Goal: Book appointment/travel/reservation

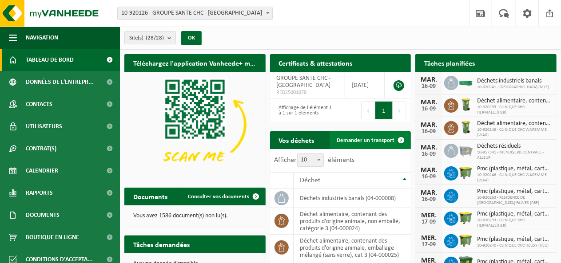
click at [367, 139] on span "Demander un transport" at bounding box center [366, 141] width 58 height 6
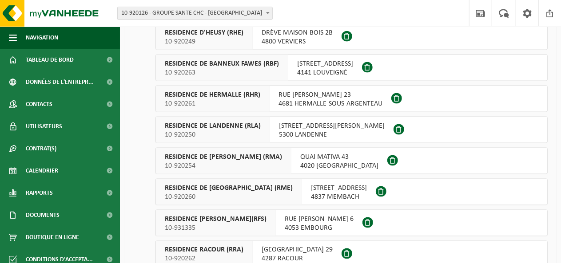
scroll to position [547, 0]
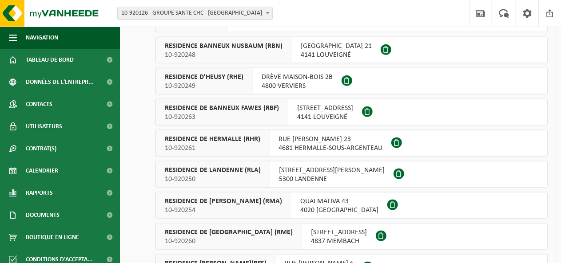
click at [259, 107] on span "RESIDENCE DE BANNEUX FAWES (RBF)" at bounding box center [222, 108] width 114 height 9
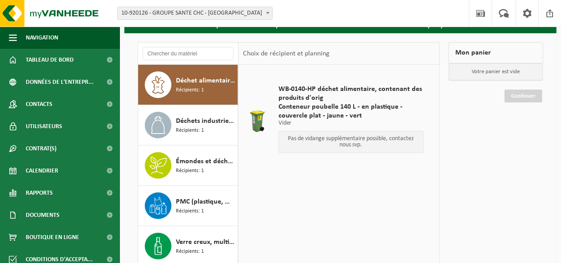
scroll to position [89, 0]
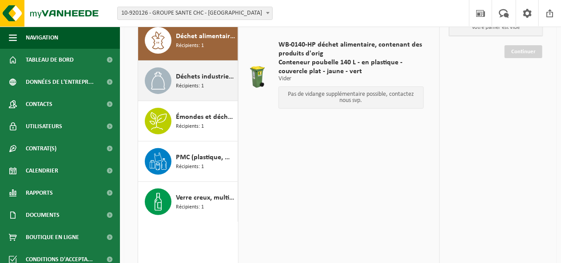
click at [206, 84] on div "Déchets industriels banals Récipients: 1" at bounding box center [205, 80] width 59 height 27
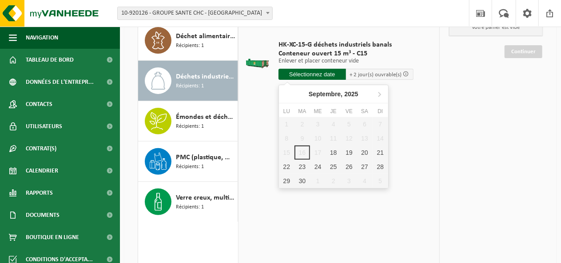
click at [323, 73] on input "text" at bounding box center [311, 74] width 67 height 11
click at [333, 151] on div "18" at bounding box center [333, 153] width 16 height 14
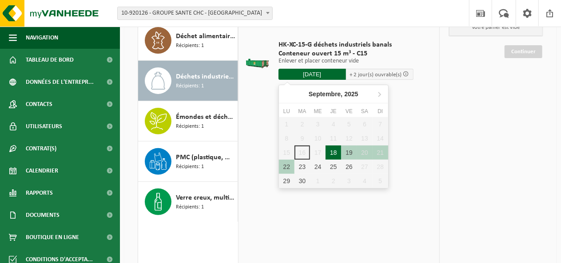
type input "à partir de 2025-09-18"
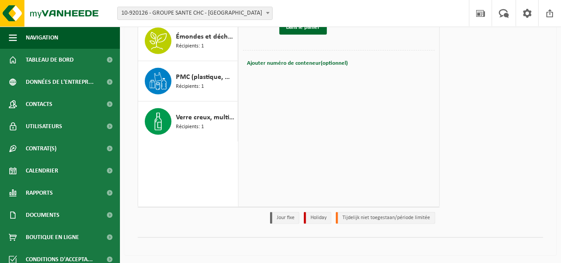
scroll to position [0, 0]
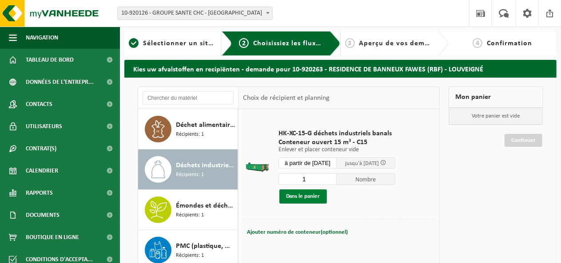
click at [310, 193] on button "Dans le panier" at bounding box center [303, 197] width 48 height 14
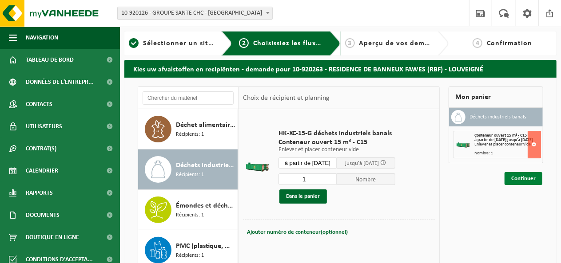
click at [527, 182] on link "Continuer" at bounding box center [523, 178] width 38 height 13
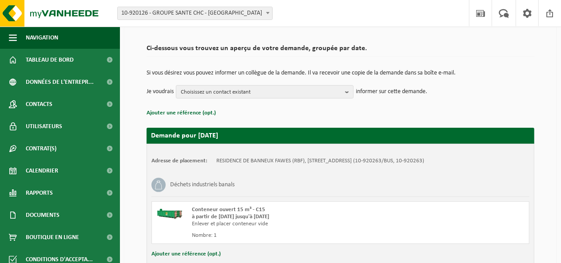
scroll to position [116, 0]
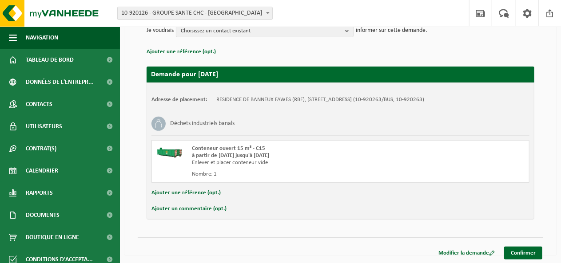
click at [186, 204] on button "Ajouter un commentaire (opt.)" at bounding box center [188, 209] width 75 height 12
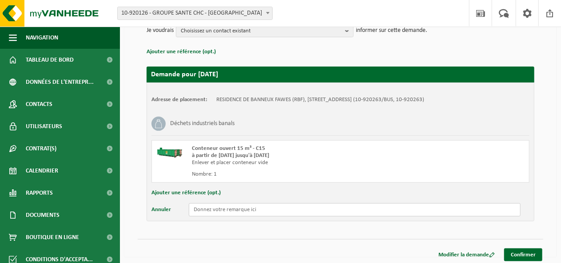
click at [210, 209] on input "text" at bounding box center [355, 209] width 332 height 13
drag, startPoint x: 332, startPoint y: 209, endPoint x: 374, endPoint y: 210, distance: 42.2
click at [374, 210] on input "Merci de demander au chauffeur d'appeler l'ouvrier du site lors de la livraison…" at bounding box center [355, 209] width 332 height 13
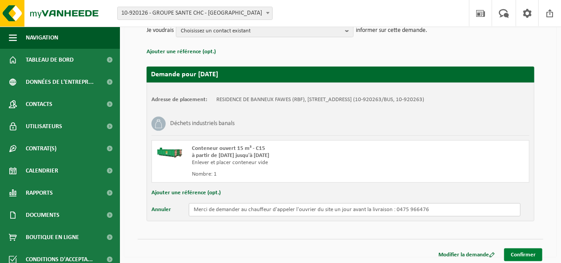
type input "Merci de demander au chauffeur d'appeler l'ouvrier du site un jour avant la liv…"
click at [519, 254] on link "Confirmer" at bounding box center [523, 255] width 38 height 13
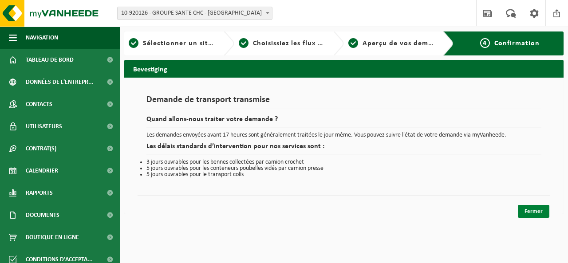
click at [532, 206] on link "Fermer" at bounding box center [534, 211] width 32 height 13
